Goal: Information Seeking & Learning: Learn about a topic

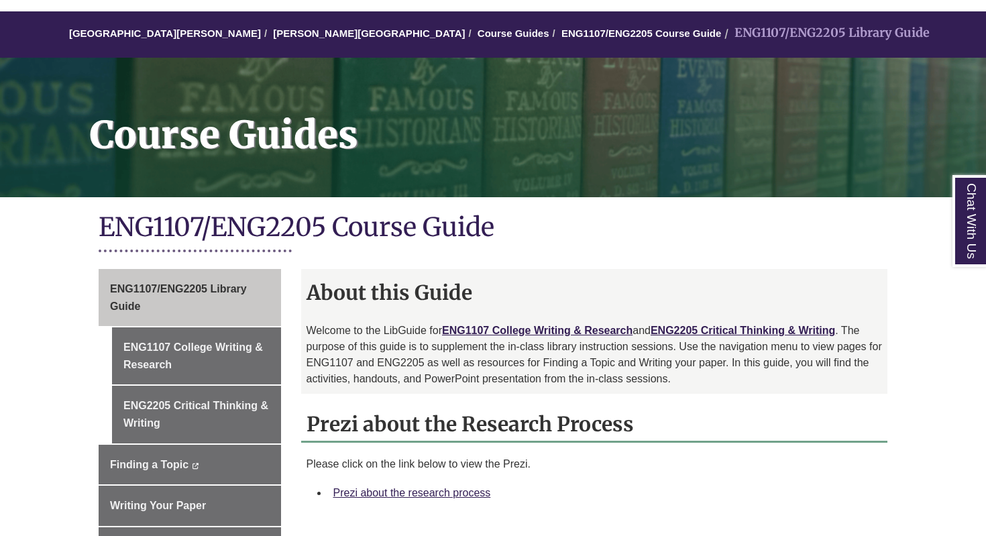
scroll to position [107, 0]
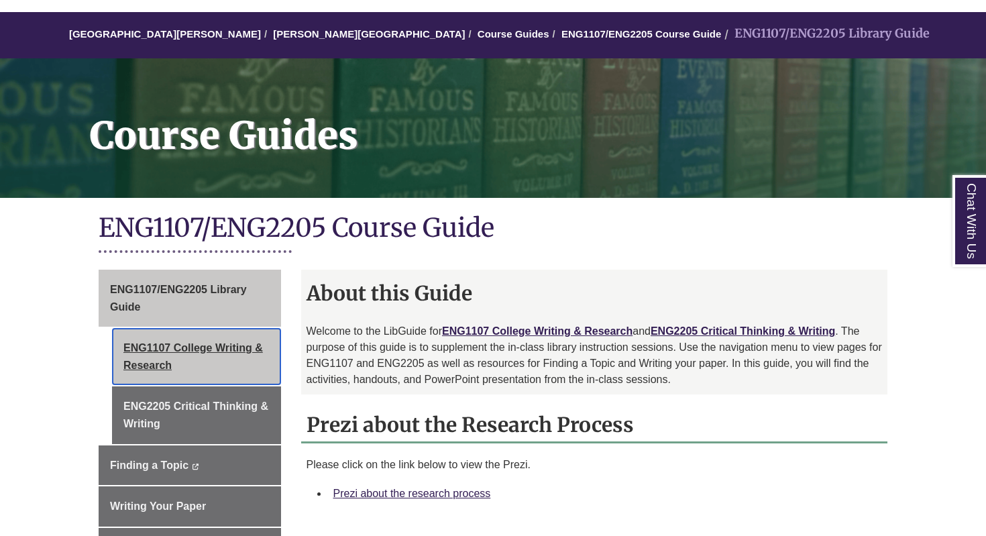
click at [230, 342] on link "ENG1107 College Writing & Research" at bounding box center [196, 356] width 169 height 57
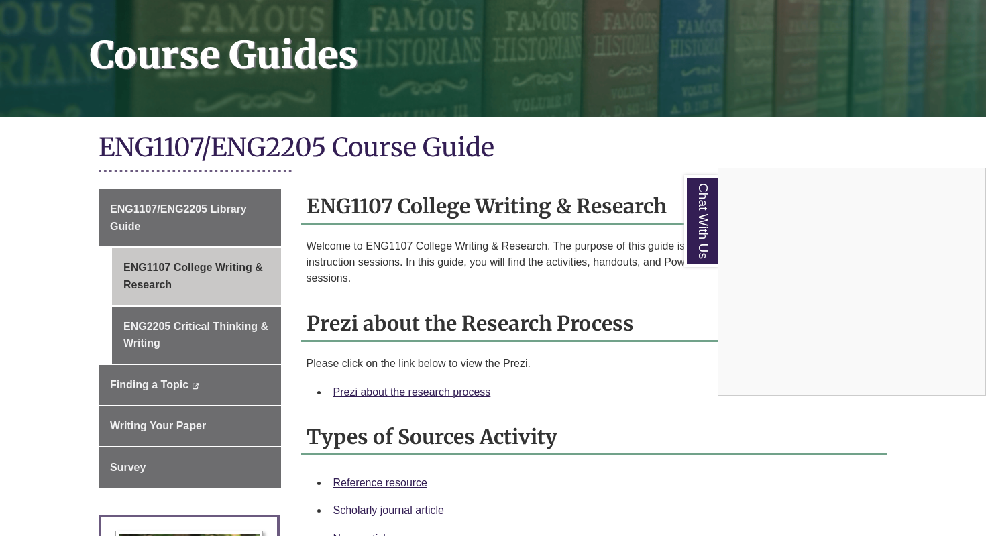
scroll to position [184, 0]
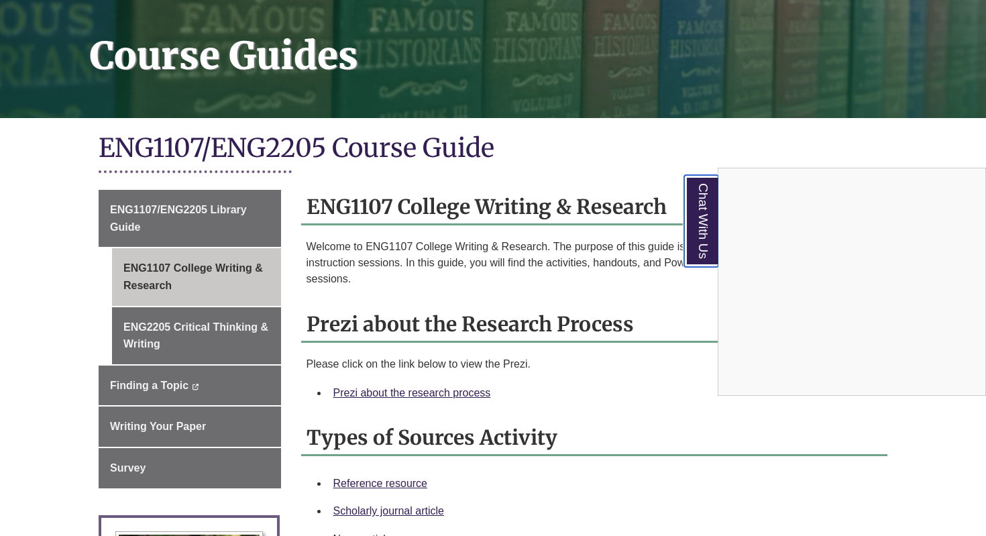
click at [695, 227] on link "Chat With Us" at bounding box center [701, 221] width 34 height 92
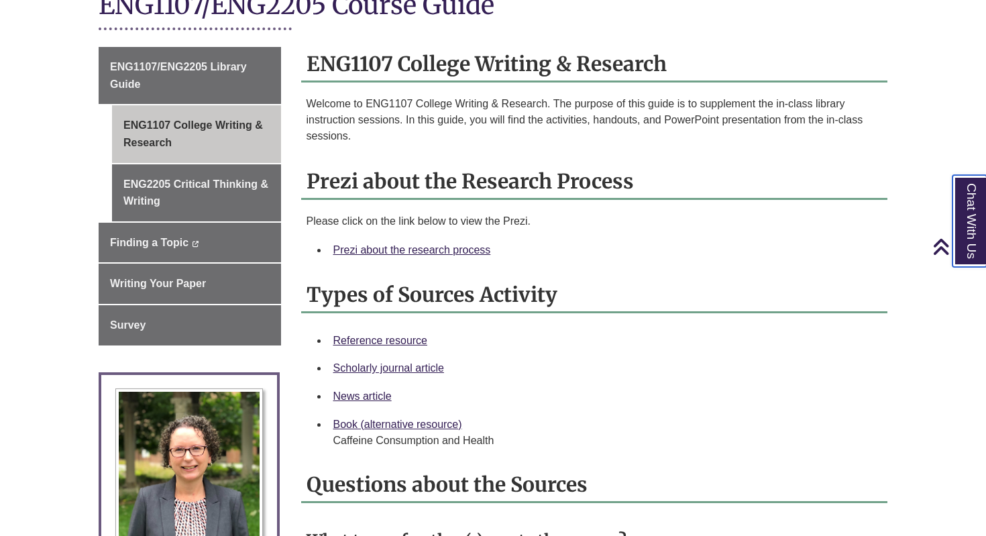
scroll to position [332, 0]
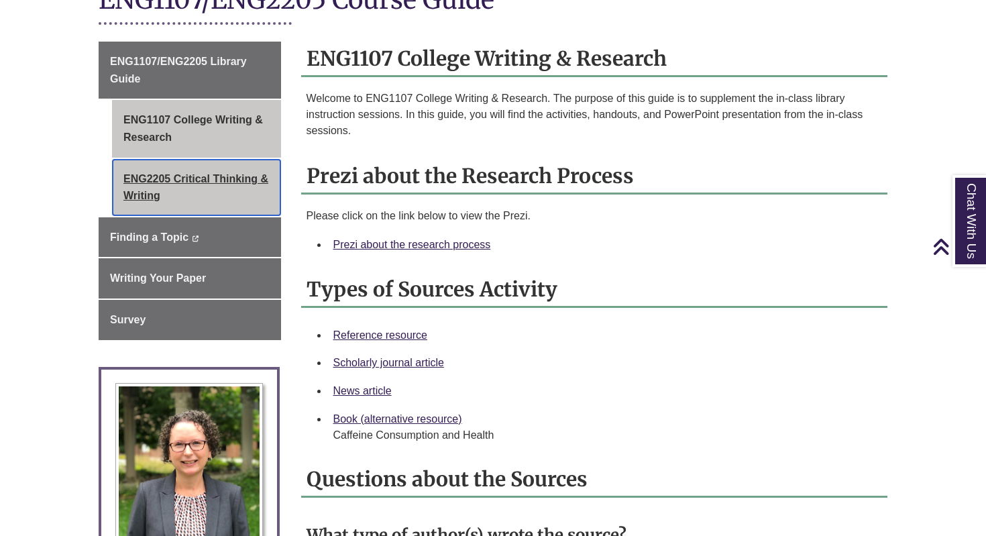
click at [172, 186] on link "ENG2205 Critical Thinking & Writing" at bounding box center [196, 187] width 169 height 57
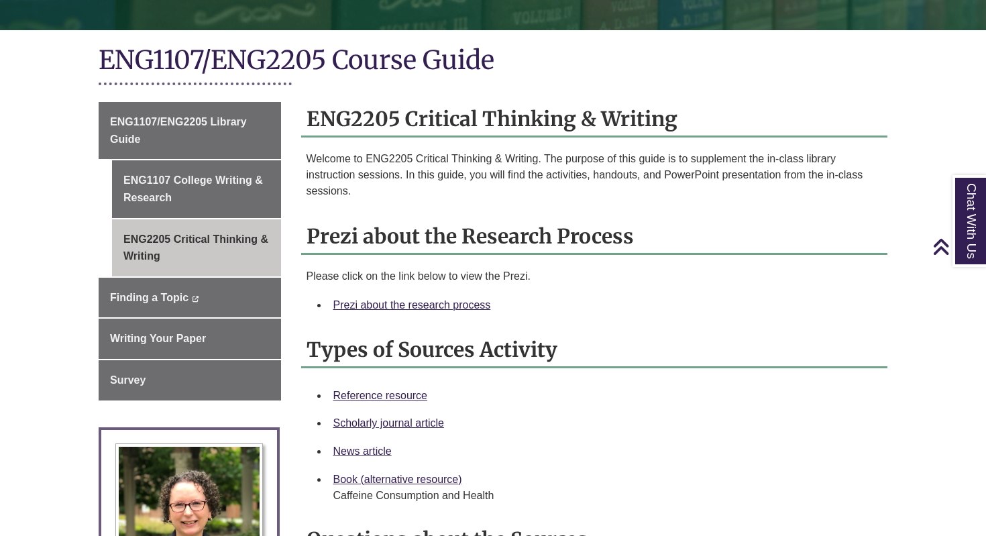
scroll to position [283, 0]
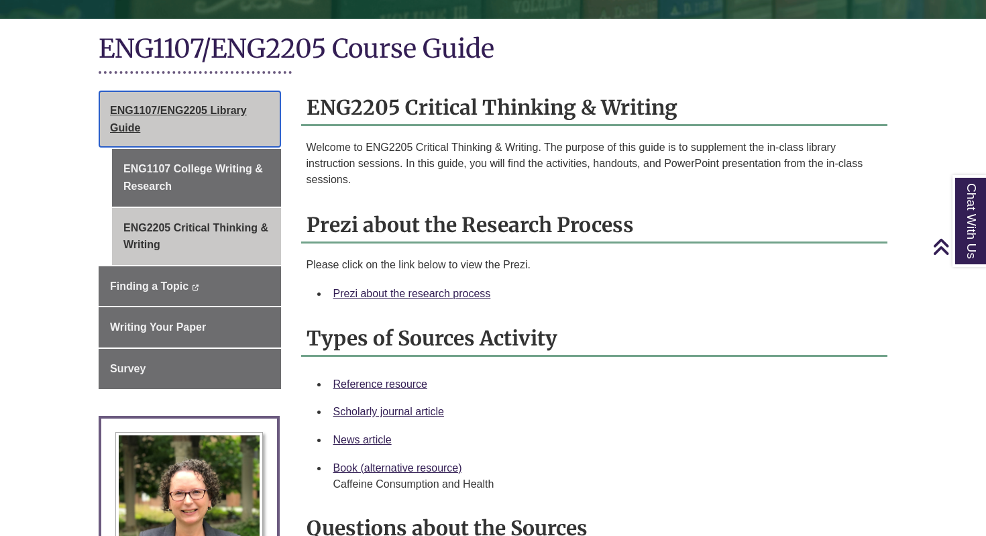
click at [206, 121] on link "ENG1107/ENG2205 Library Guide This link opens in a new window This link opens i…" at bounding box center [190, 119] width 182 height 57
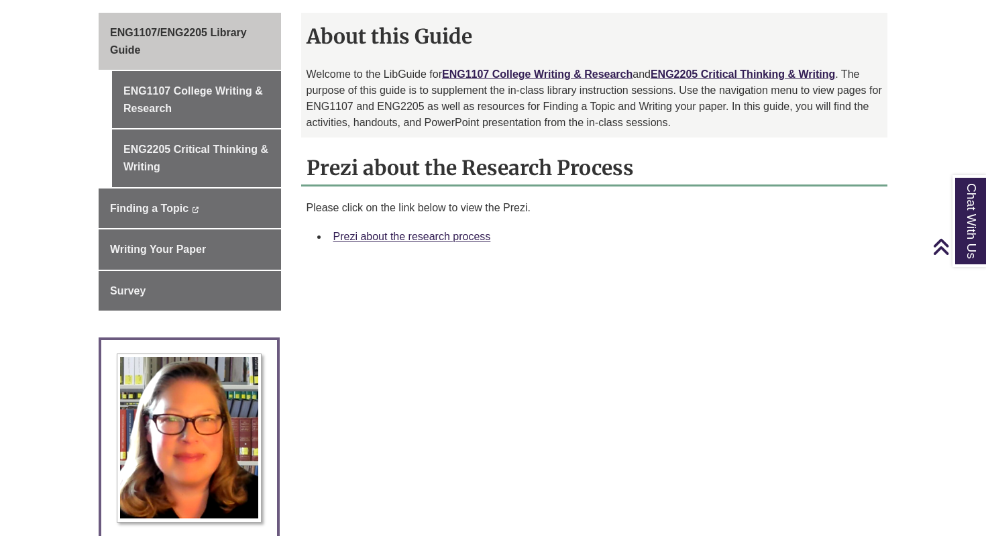
scroll to position [366, 0]
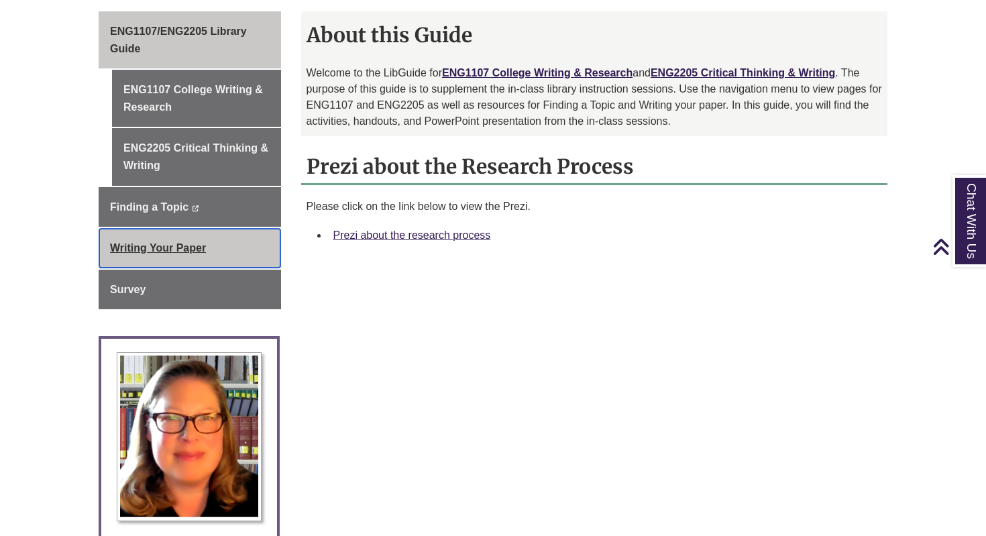
click at [172, 241] on link "Writing Your Paper This link opens in a new window This link opens in a new win…" at bounding box center [190, 248] width 182 height 40
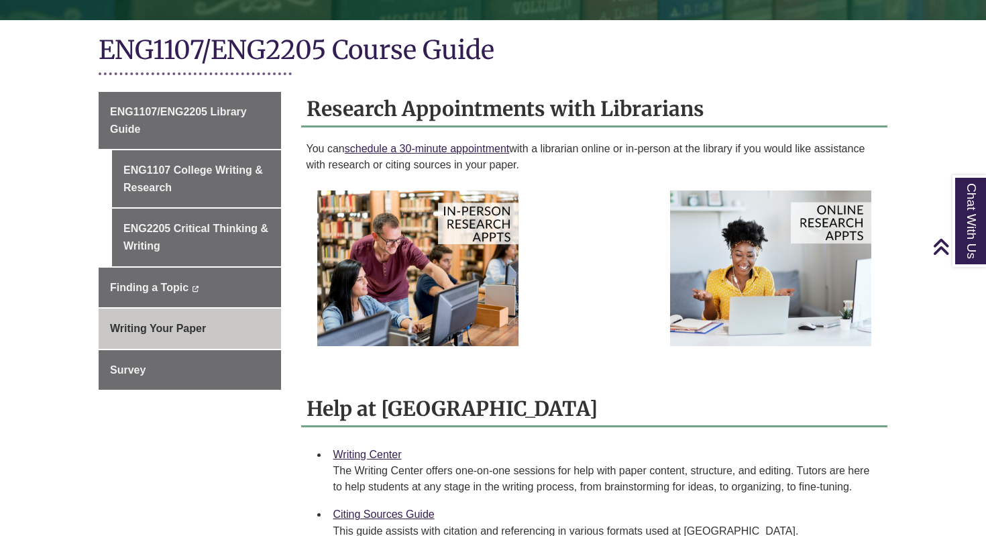
scroll to position [284, 0]
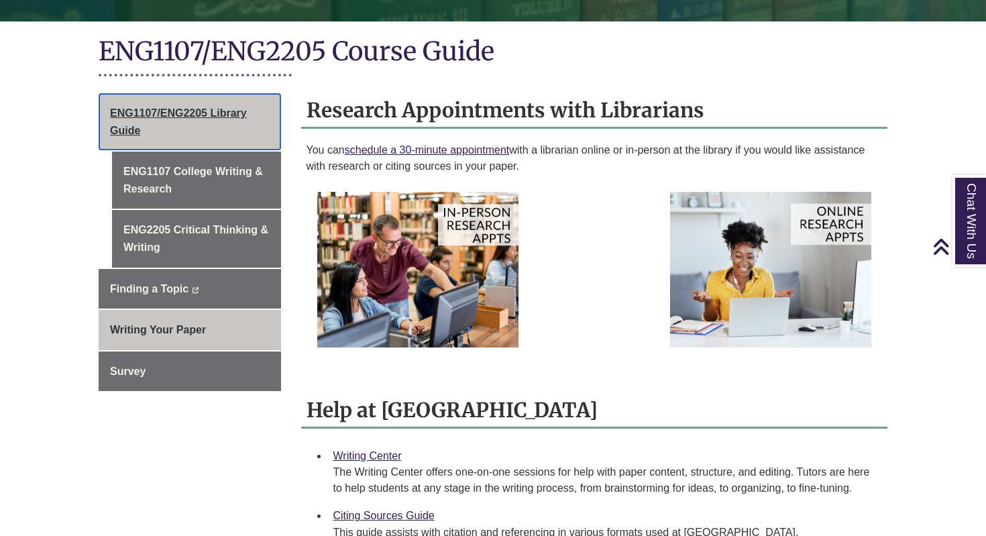
click at [172, 114] on span "ENG1107/ENG2205 Library Guide" at bounding box center [178, 121] width 137 height 29
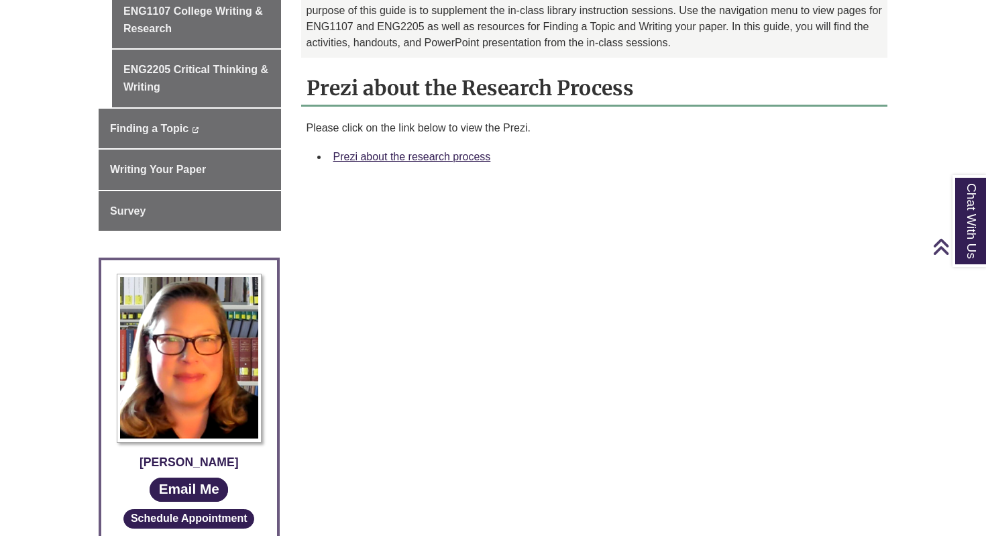
scroll to position [447, 0]
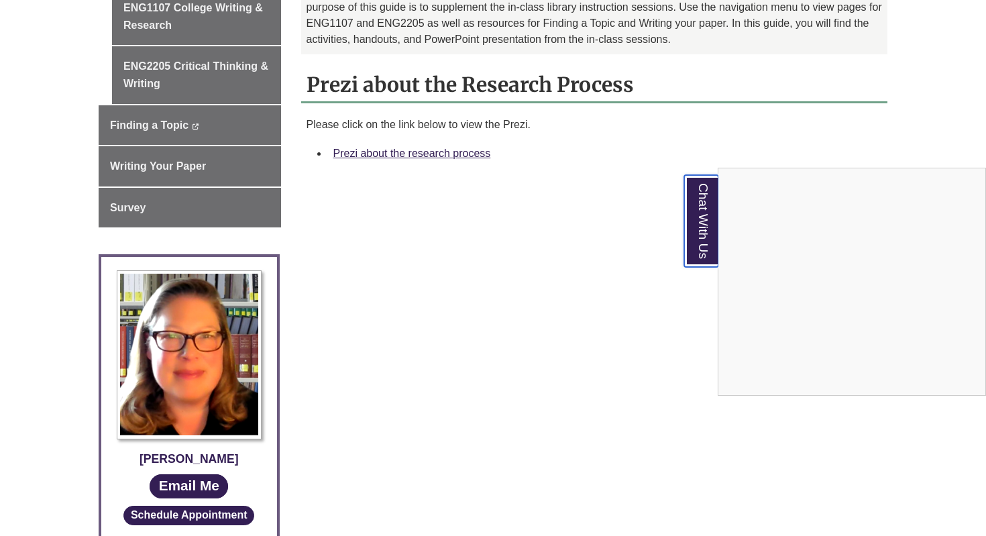
click at [713, 221] on link "Chat With Us" at bounding box center [701, 221] width 34 height 92
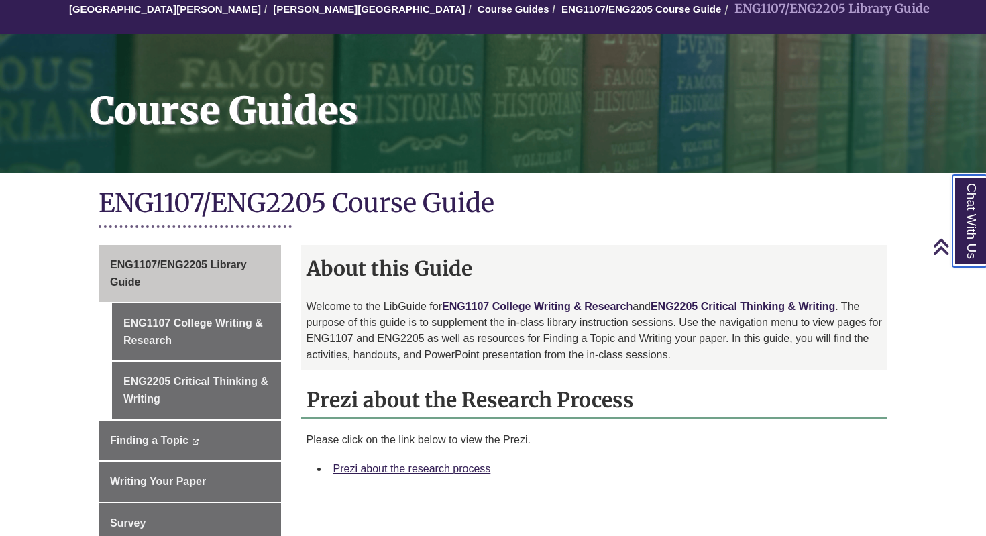
scroll to position [131, 0]
